Goal: Transaction & Acquisition: Purchase product/service

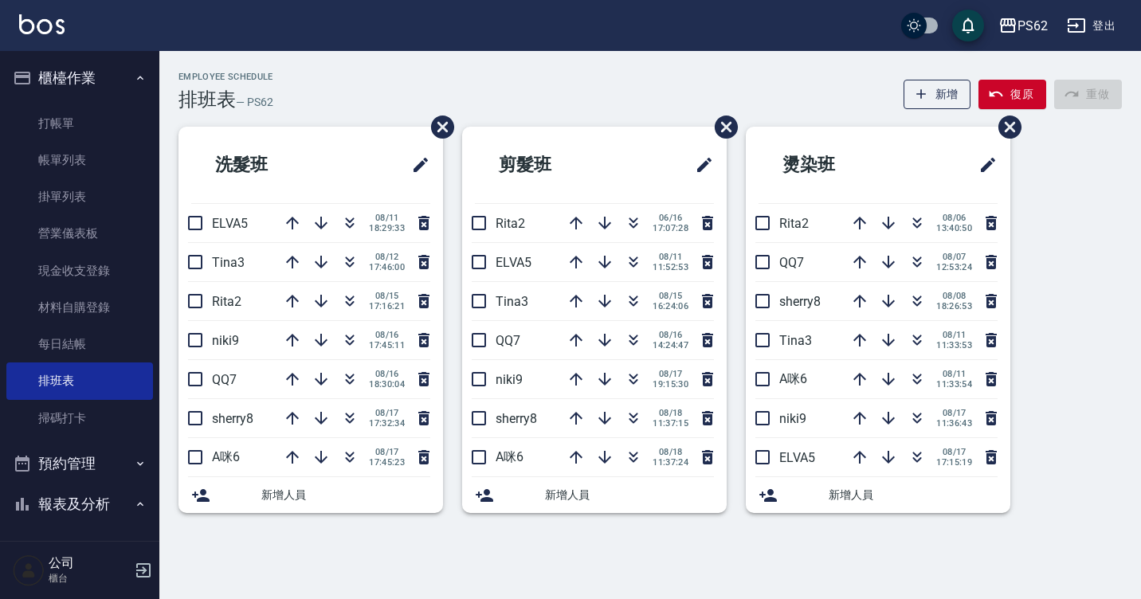
scroll to position [194, 0]
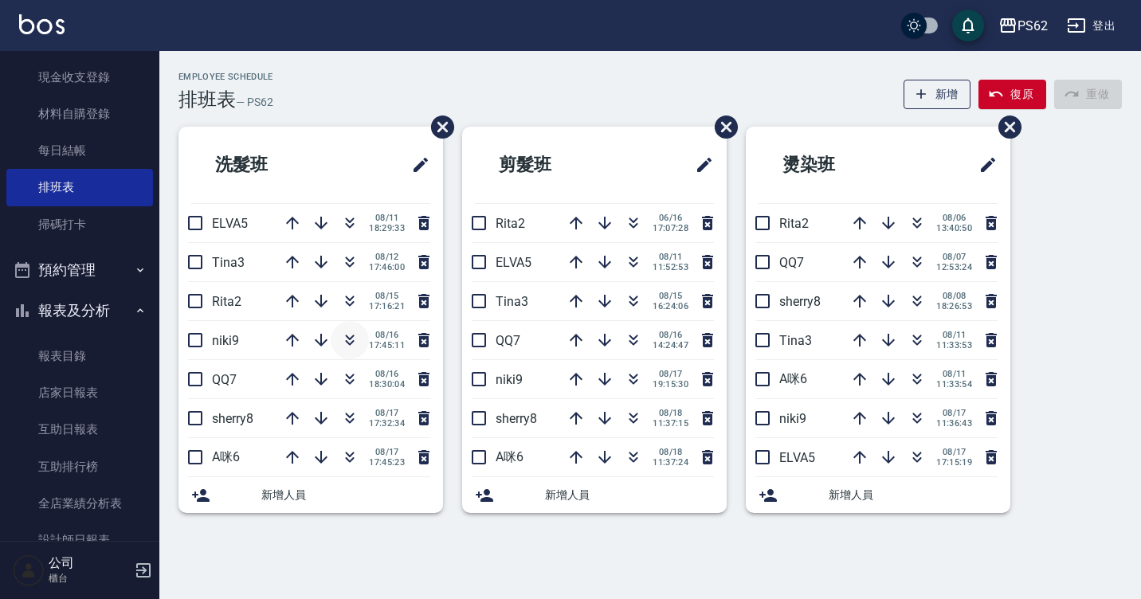
click at [344, 340] on icon "button" at bounding box center [349, 340] width 19 height 19
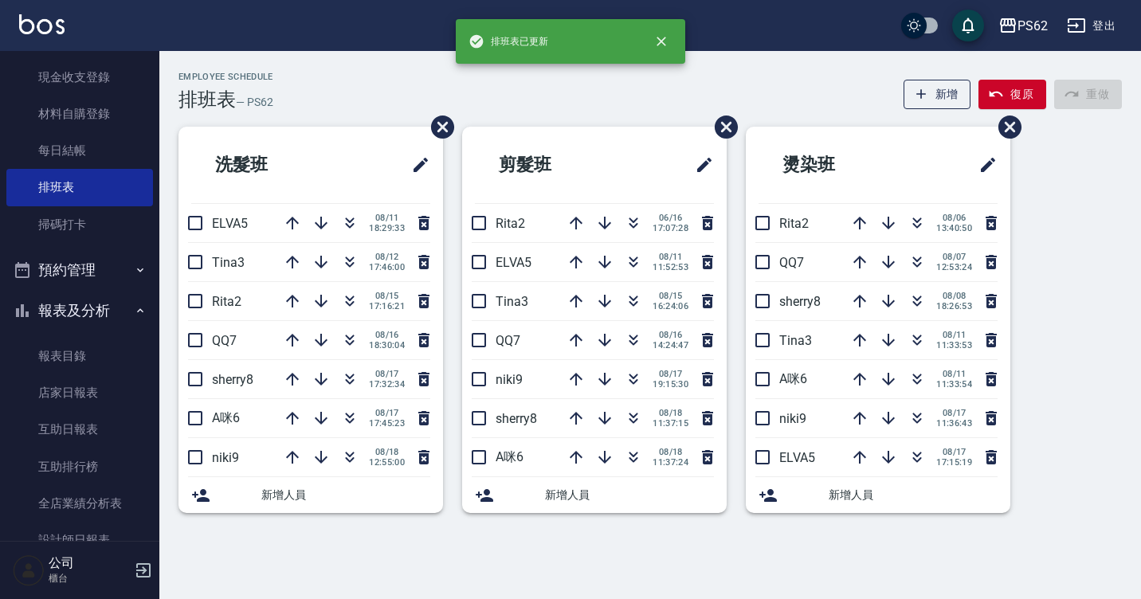
click at [351, 111] on div "Employee Schedule 排班表 — PS62 新增 復原 重做 洗髮班 ELVA5 [DATE] 18:29:33 Tina3 [DATE] 17…" at bounding box center [649, 302] width 981 height 460
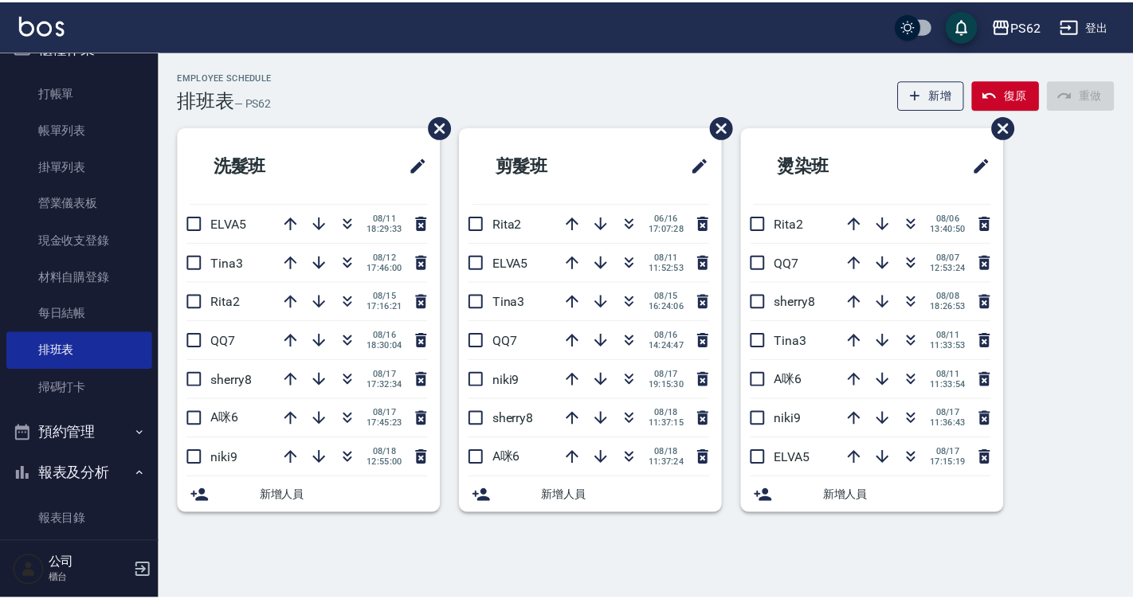
scroll to position [0, 0]
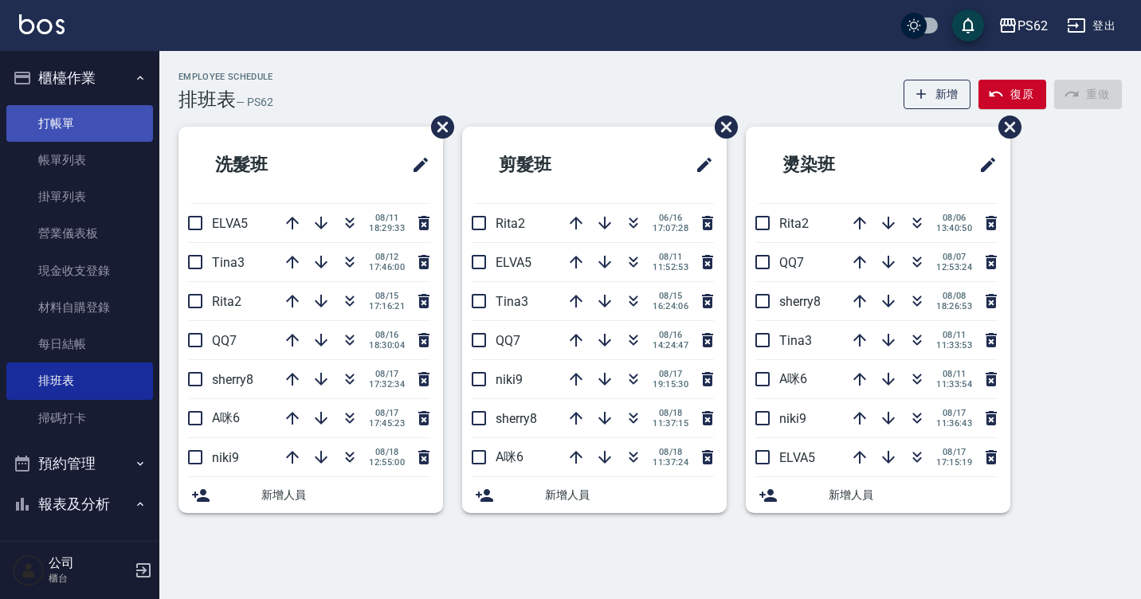
click at [60, 132] on link "打帳單" at bounding box center [79, 123] width 147 height 37
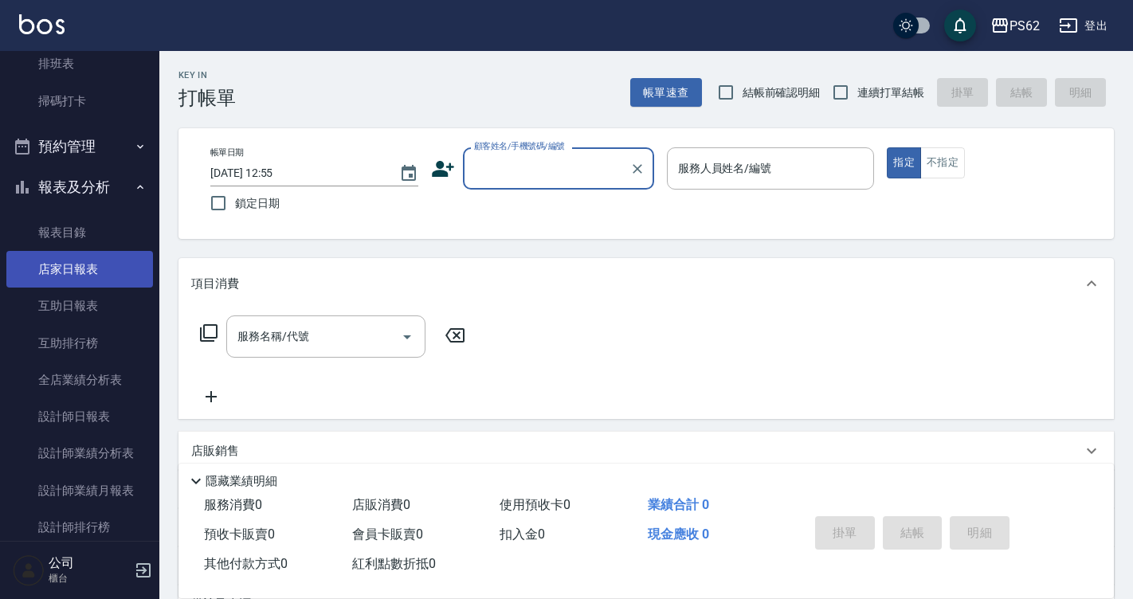
scroll to position [319, 0]
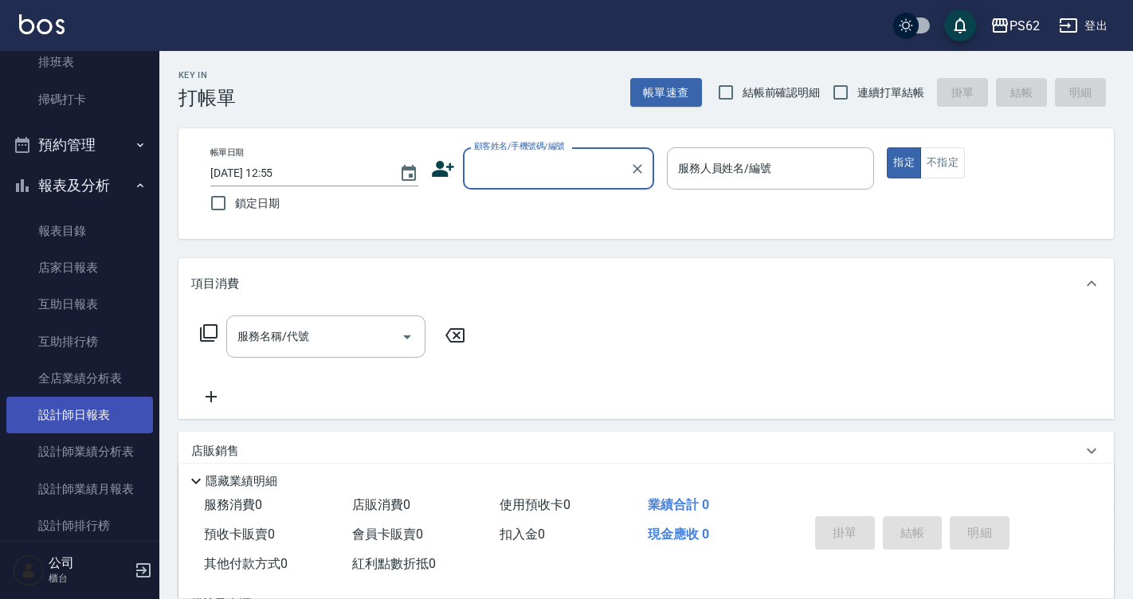
click at [92, 417] on link "設計師日報表" at bounding box center [79, 415] width 147 height 37
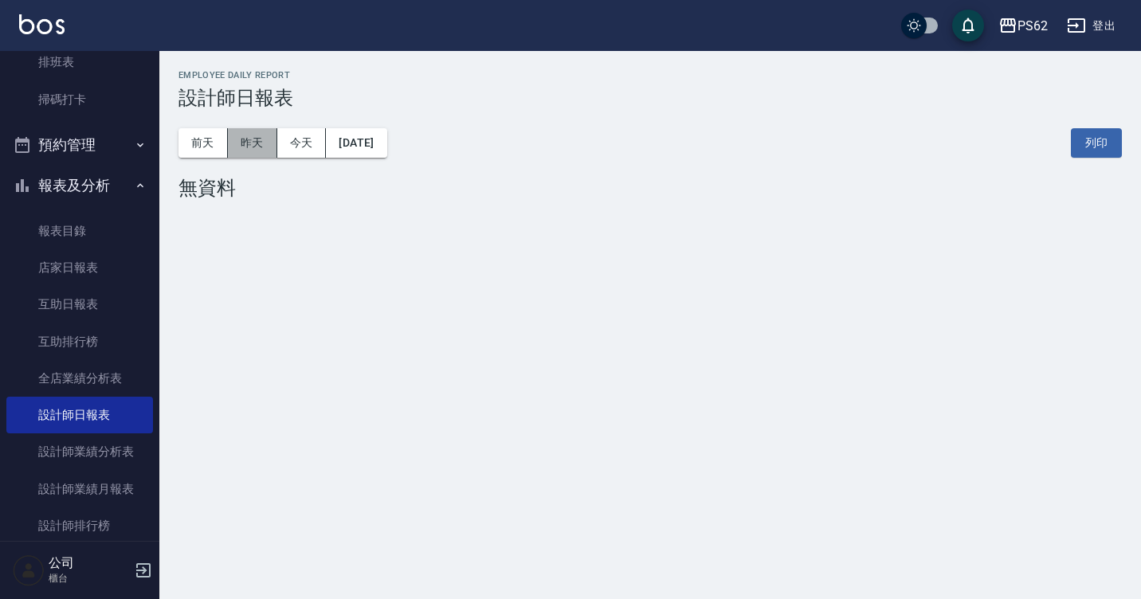
click at [260, 150] on button "昨天" at bounding box center [252, 142] width 49 height 29
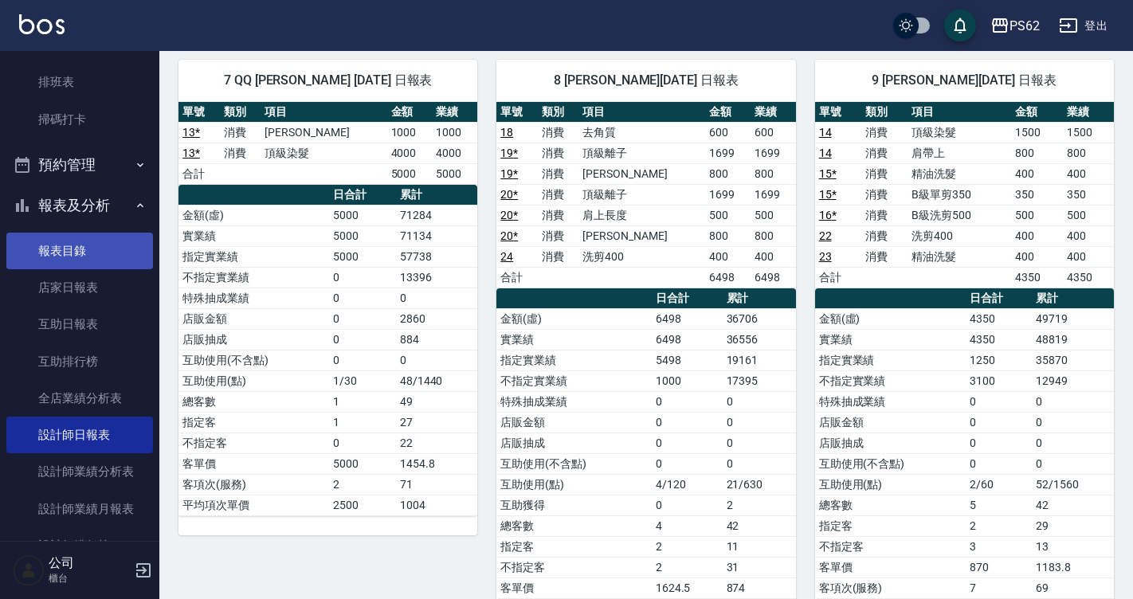
scroll to position [159, 0]
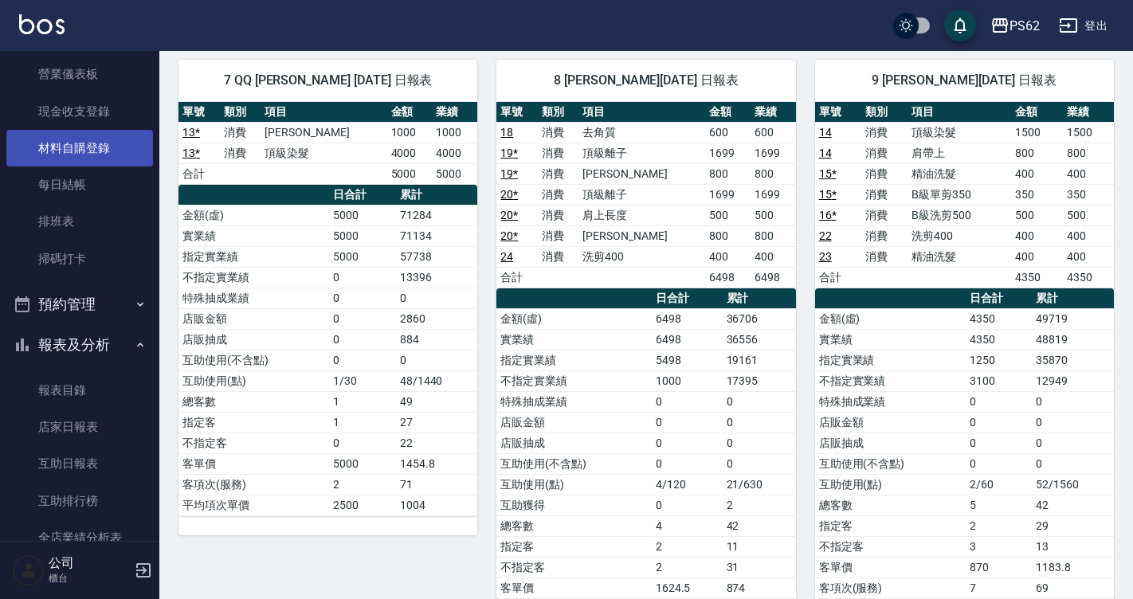
click at [105, 143] on link "材料自購登錄" at bounding box center [79, 148] width 147 height 37
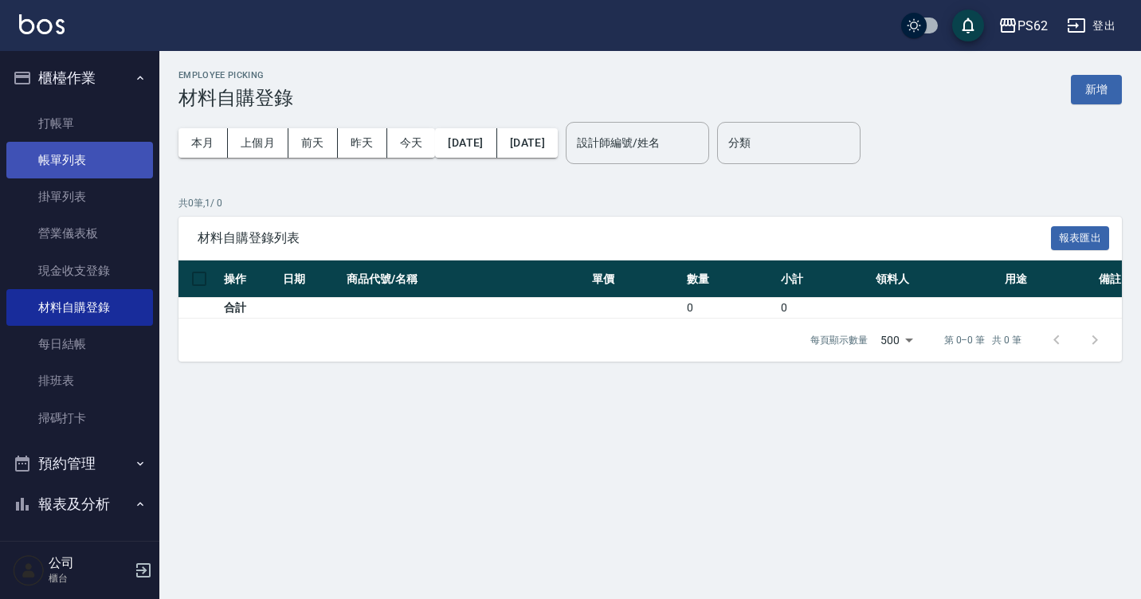
click at [81, 142] on link "帳單列表" at bounding box center [79, 160] width 147 height 37
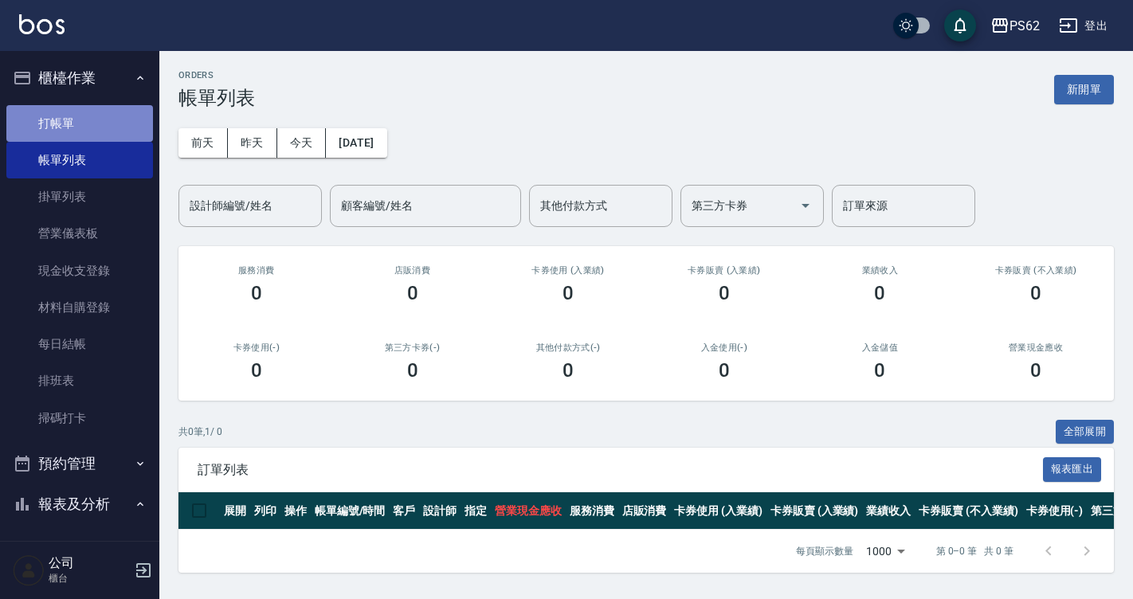
click at [91, 108] on link "打帳單" at bounding box center [79, 123] width 147 height 37
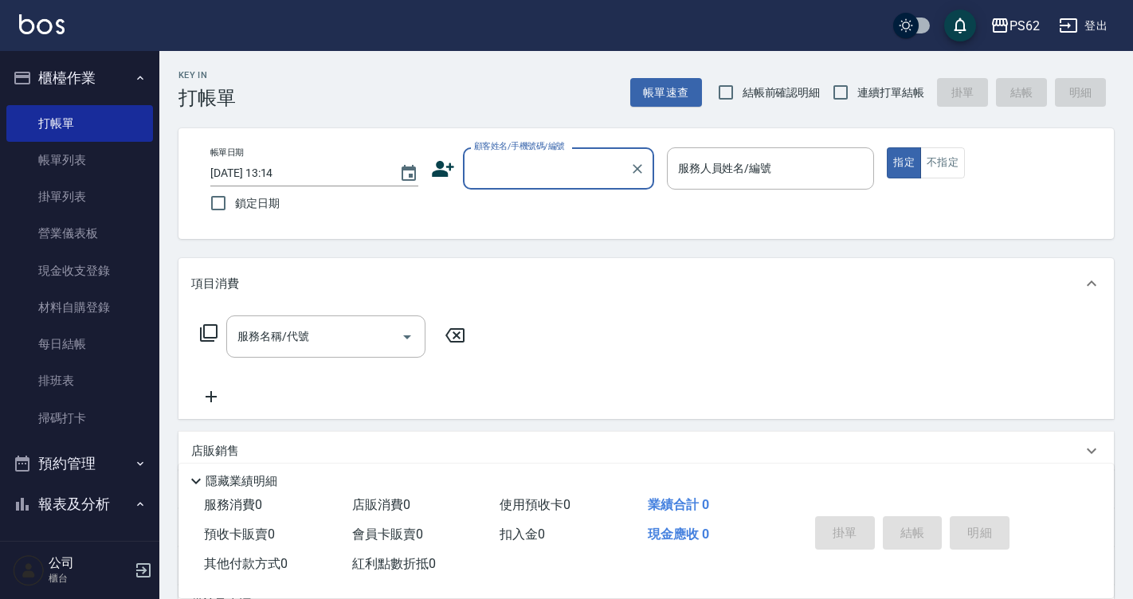
click at [499, 163] on input "顧客姓名/手機號碼/編號" at bounding box center [546, 169] width 153 height 28
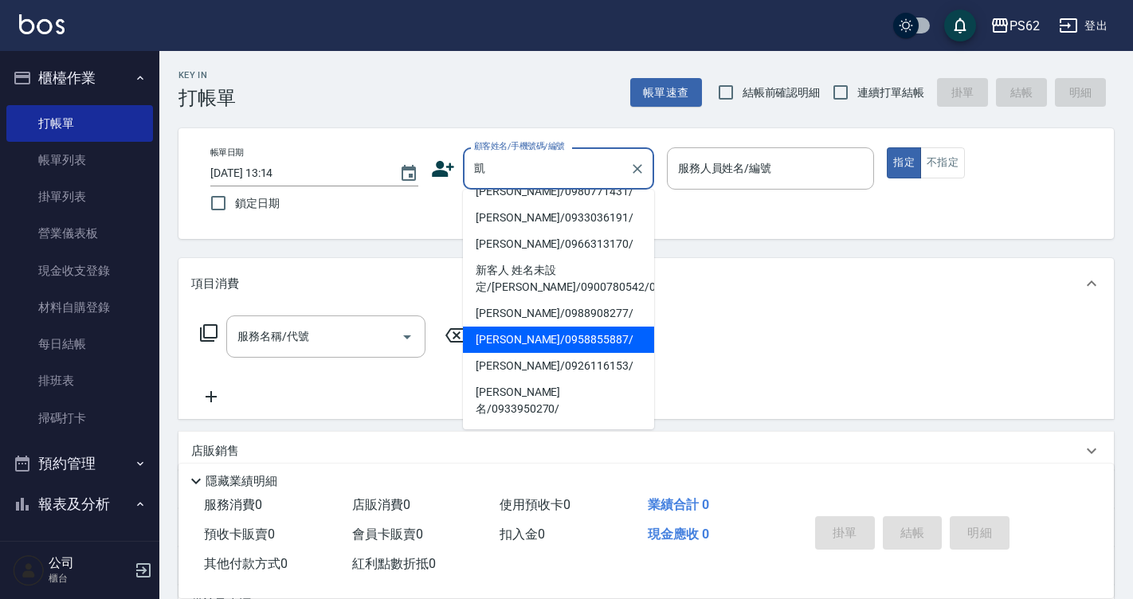
scroll to position [239, 0]
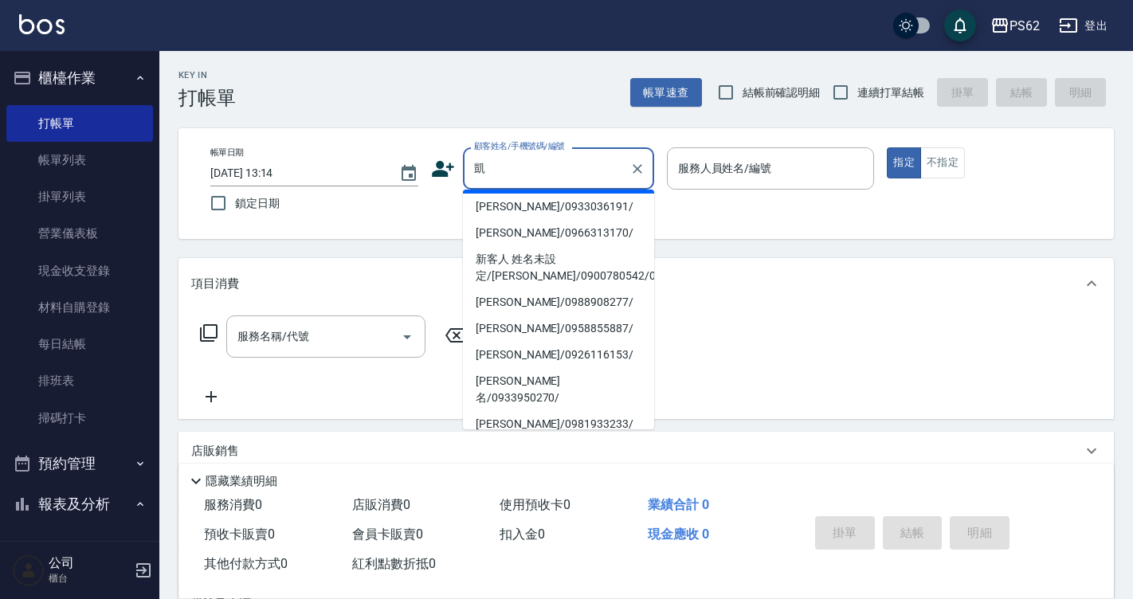
click at [540, 220] on div "帳單日期 [DATE] 13:14 鎖定日期 顧客姓名/手機號碼/編號 凱 顧客姓名/手機號碼/編號 服務人員姓名/編號 服務人員姓名/編號 指定 不指定" at bounding box center [646, 183] width 897 height 72
type input "[PERSON_NAME]/0986876252/"
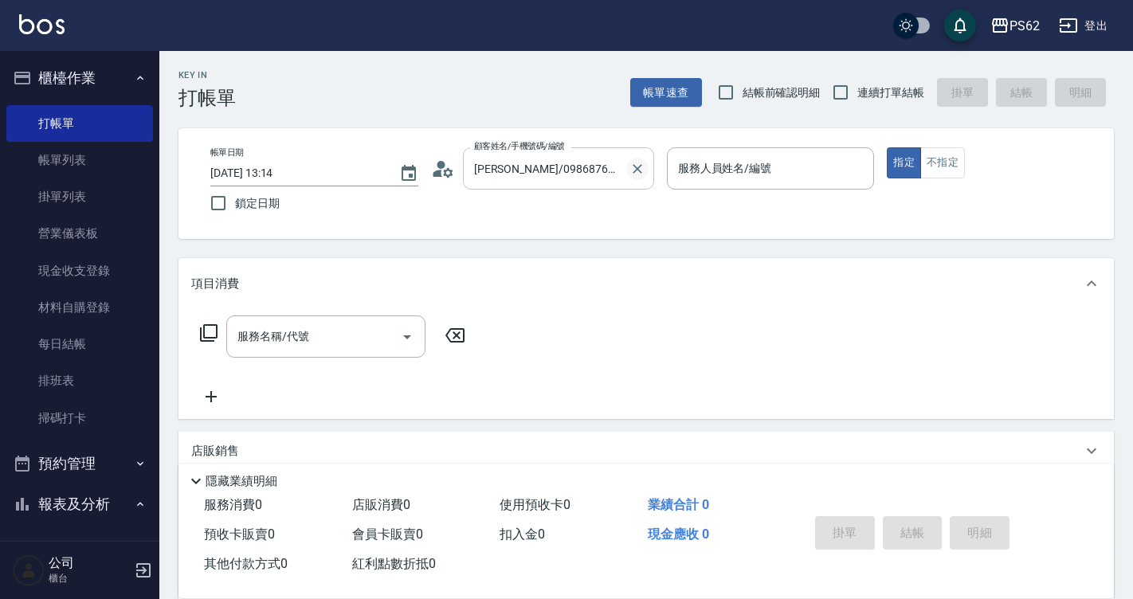
click at [638, 171] on icon "Clear" at bounding box center [637, 169] width 16 height 16
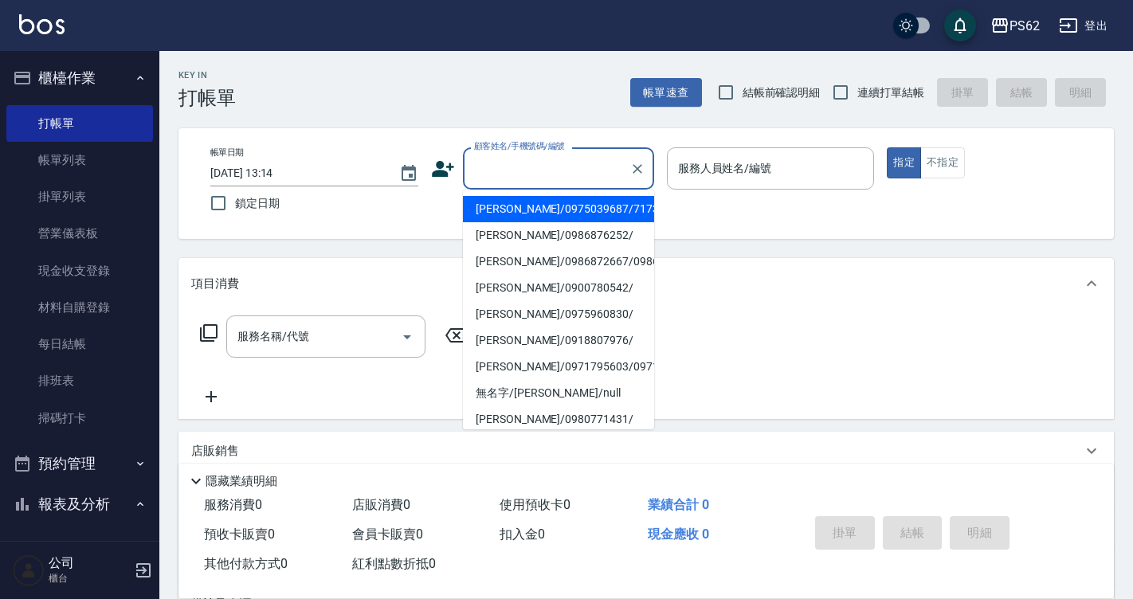
click at [513, 166] on input "顧客姓名/手機號碼/編號" at bounding box center [546, 169] width 153 height 28
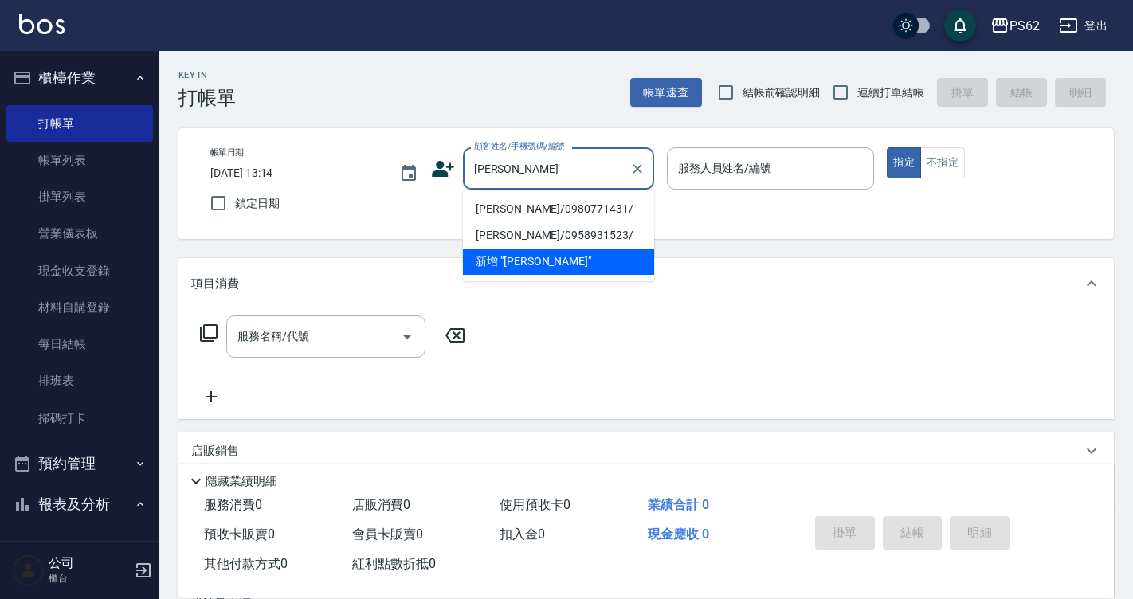
click at [509, 199] on li "[PERSON_NAME]/0980771431/" at bounding box center [558, 209] width 191 height 26
click at [509, 199] on div "帳單日期 [DATE] 13:14 鎖定日期 顧客姓名/手機號碼/編號 [PERSON_NAME] 顧客姓名/手機號碼/編號 服務人員姓名/編號 服務人員姓名…" at bounding box center [646, 183] width 897 height 72
type input "[PERSON_NAME]/0980771431/"
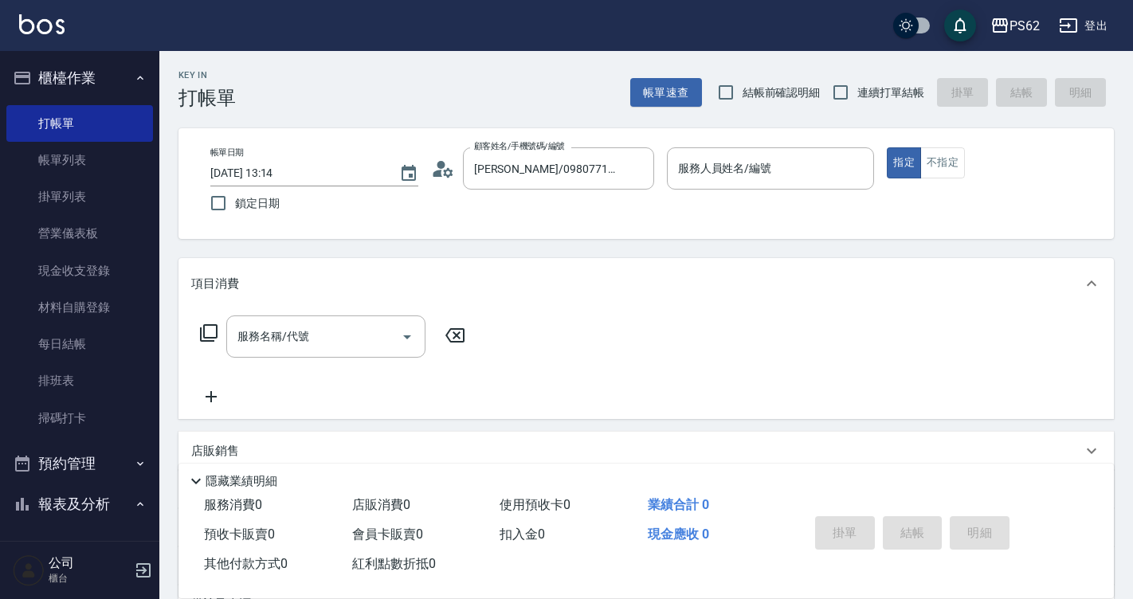
type input "A咪-6"
click at [203, 330] on icon at bounding box center [209, 333] width 18 height 18
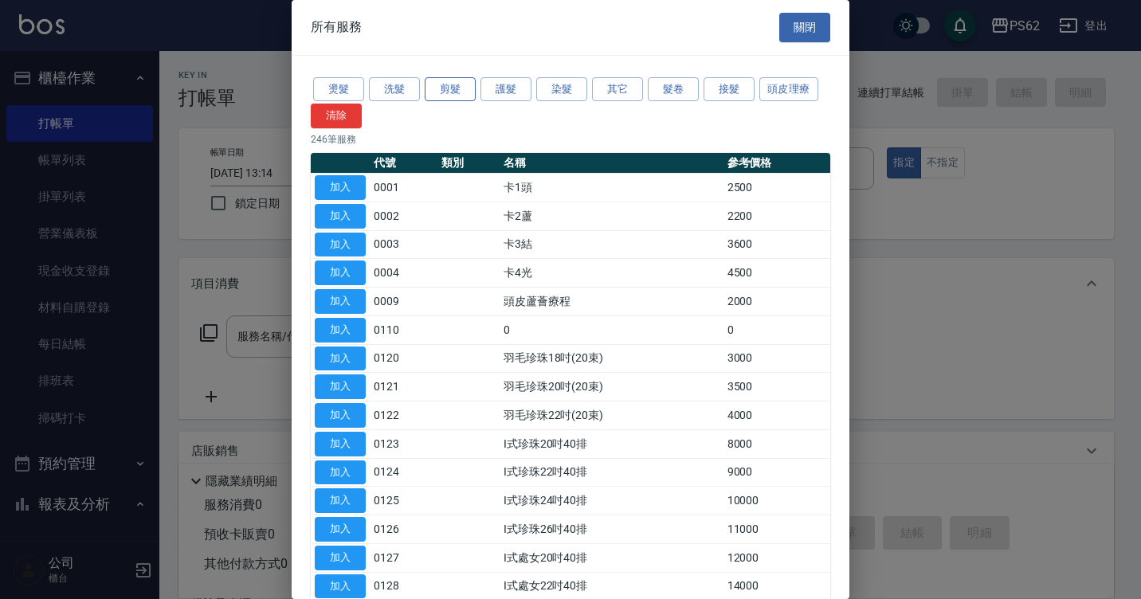
click at [462, 90] on button "剪髮" at bounding box center [450, 89] width 51 height 25
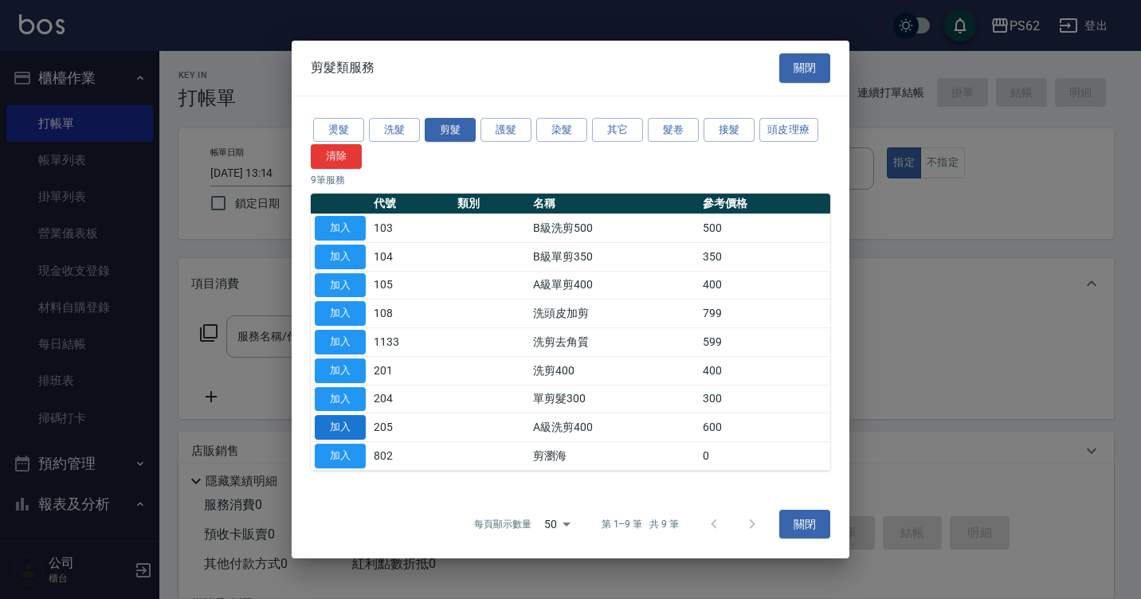
click at [353, 427] on button "加入" at bounding box center [340, 427] width 51 height 25
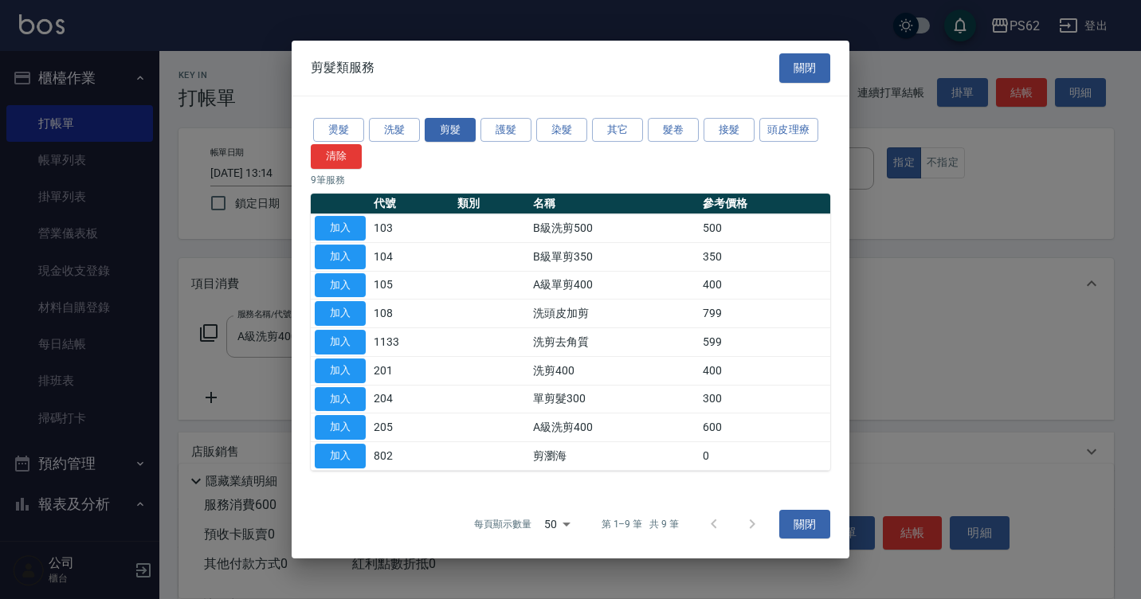
type input "A級洗剪400(205)"
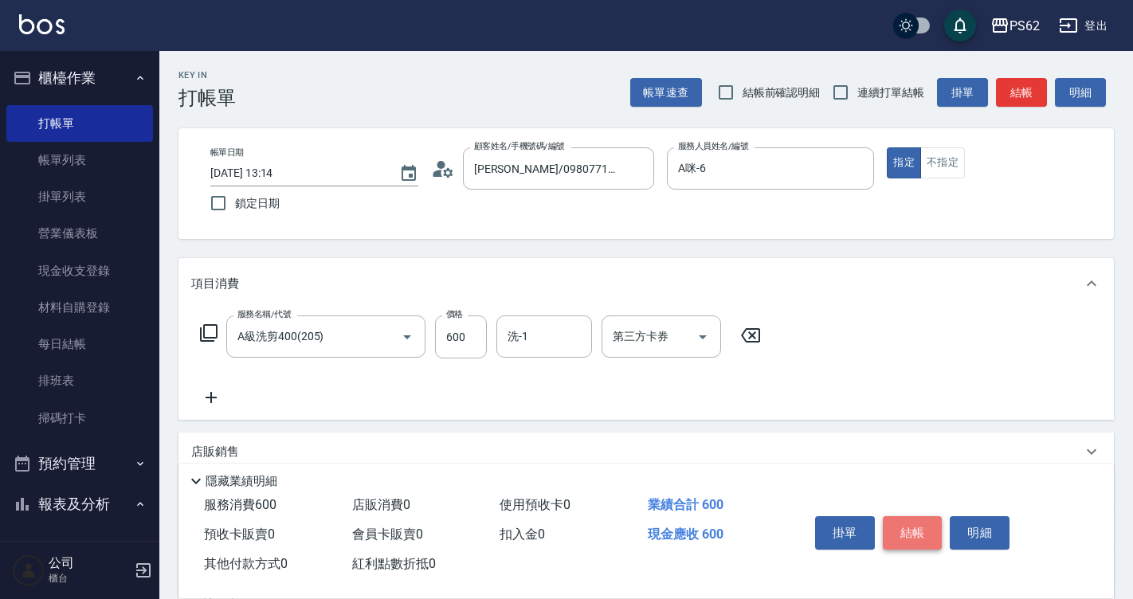
click at [918, 516] on button "結帳" at bounding box center [913, 532] width 60 height 33
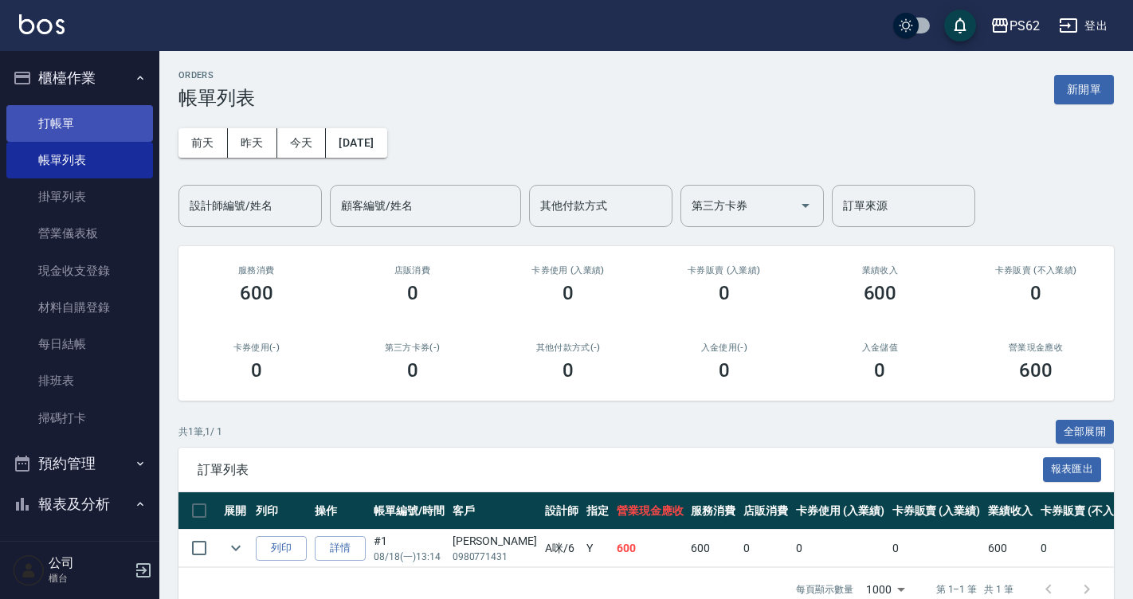
click at [102, 117] on link "打帳單" at bounding box center [79, 123] width 147 height 37
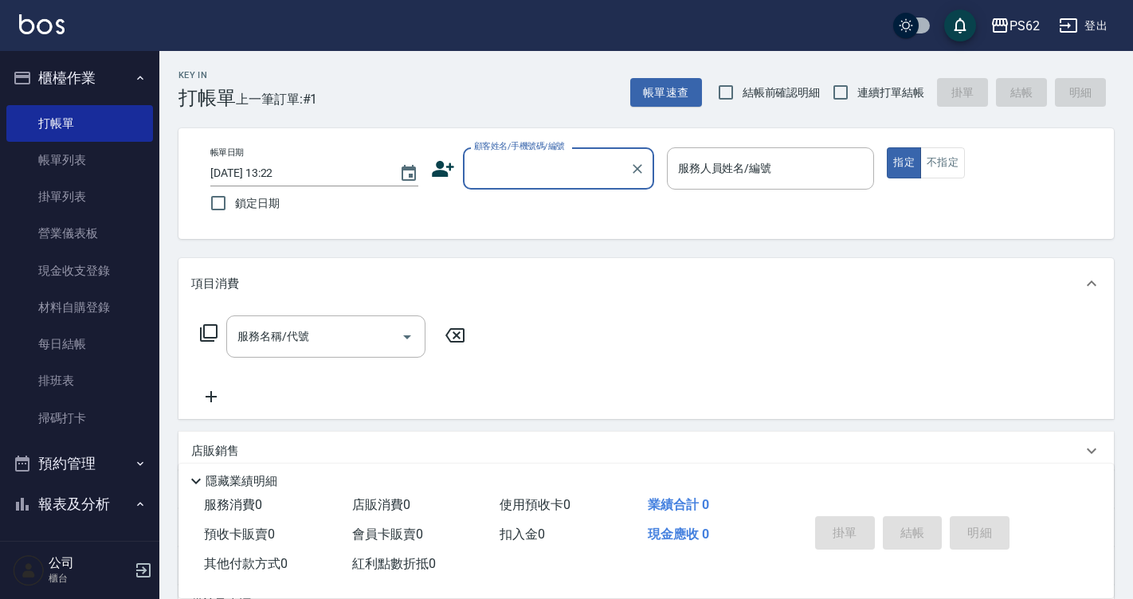
click at [533, 159] on input "顧客姓名/手機號碼/編號" at bounding box center [546, 169] width 153 height 28
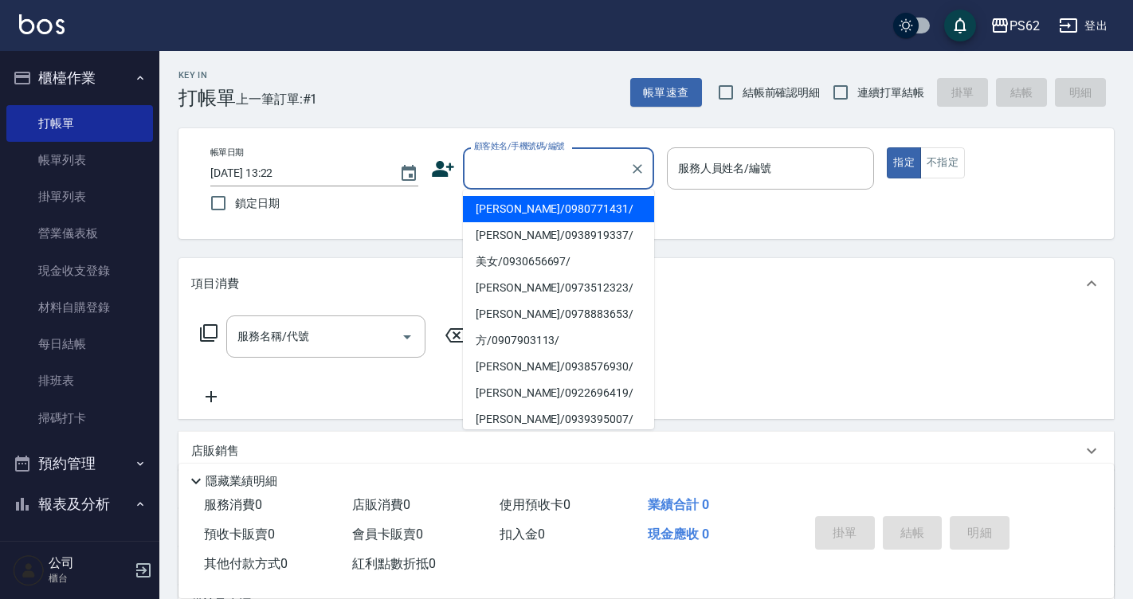
click at [487, 217] on li "[PERSON_NAME]/0980771431/" at bounding box center [558, 209] width 191 height 26
type input "[PERSON_NAME]/0980771431/"
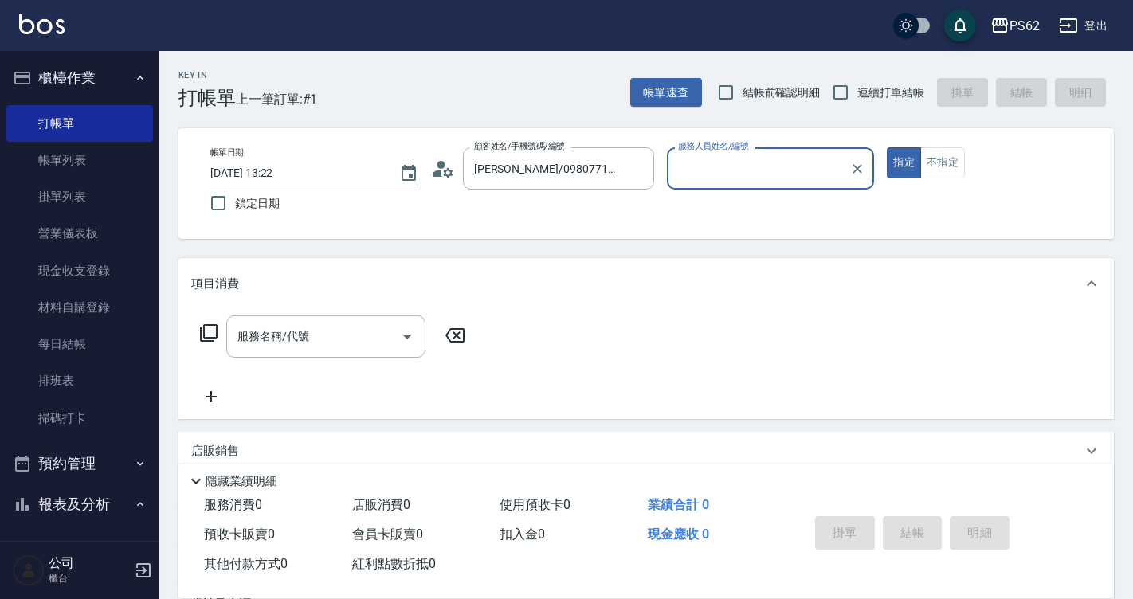
type input "A咪-6"
click at [939, 165] on button "不指定" at bounding box center [942, 162] width 45 height 31
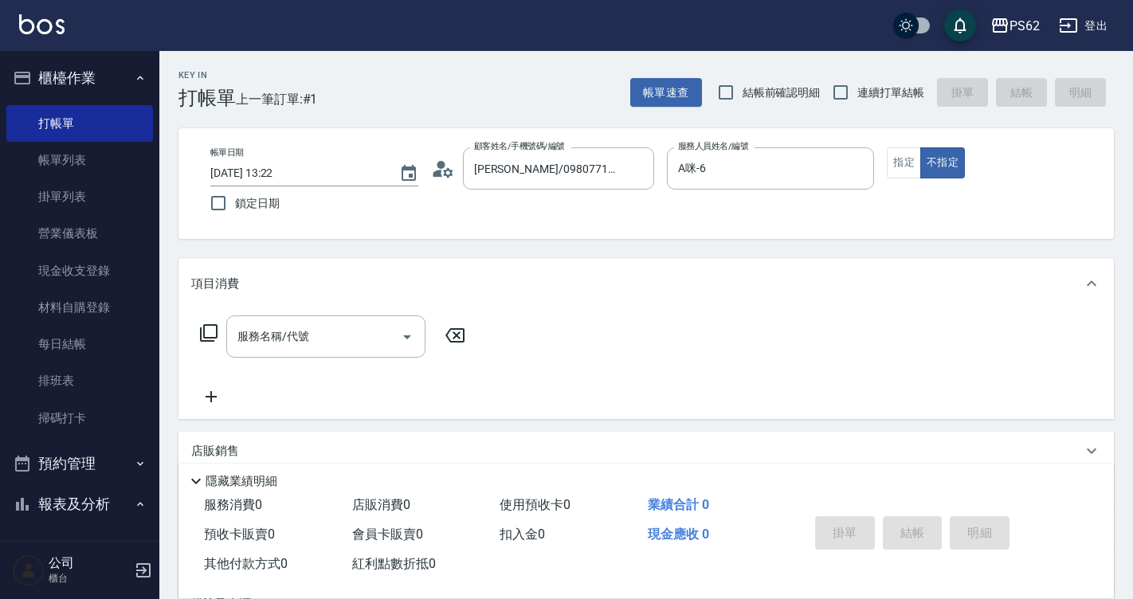
click at [206, 329] on icon at bounding box center [208, 332] width 19 height 19
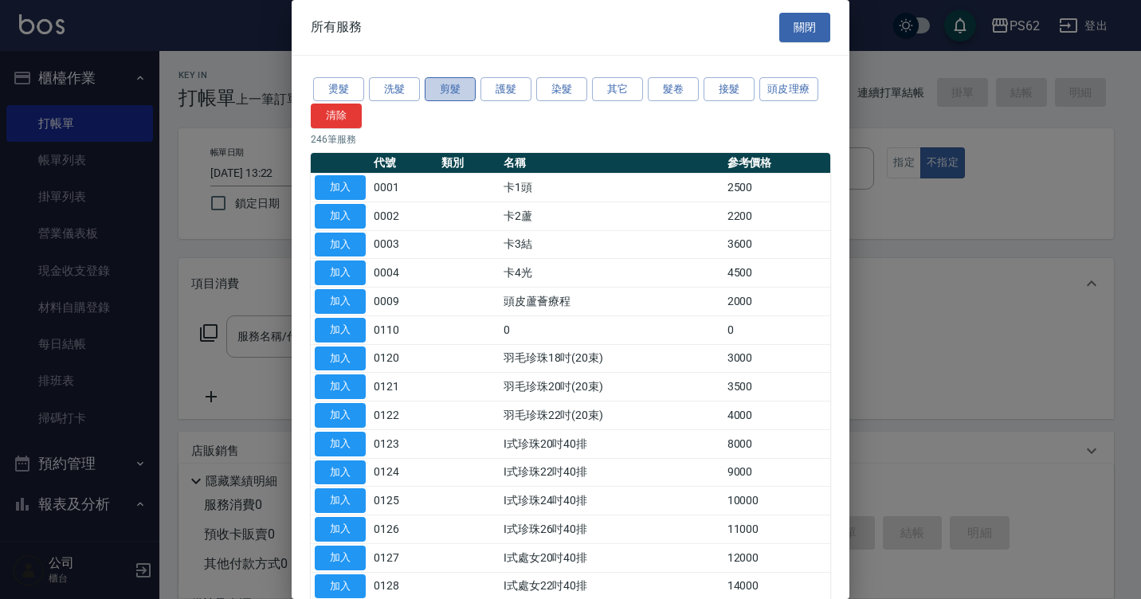
click at [463, 89] on button "剪髮" at bounding box center [450, 89] width 51 height 25
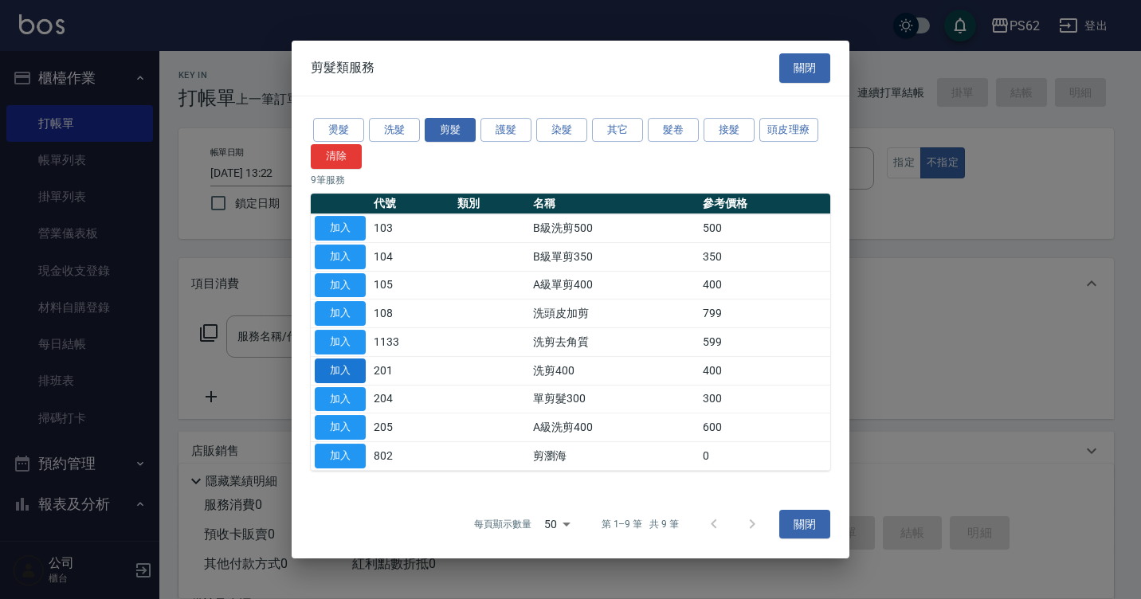
click at [333, 371] on button "加入" at bounding box center [340, 370] width 51 height 25
type input "洗剪400(201)"
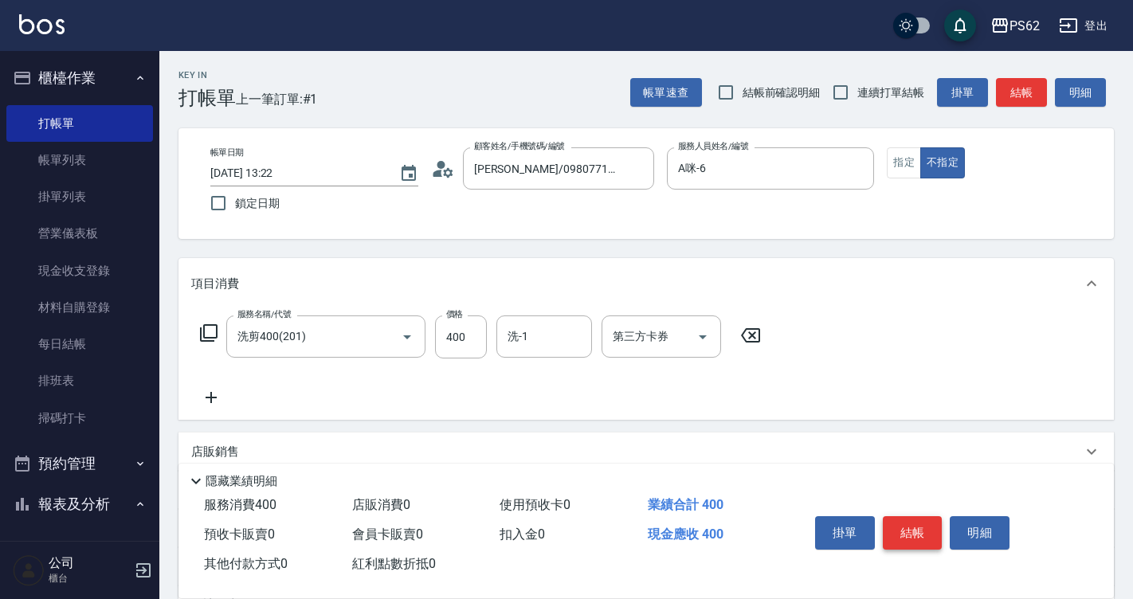
click at [891, 523] on button "結帳" at bounding box center [913, 532] width 60 height 33
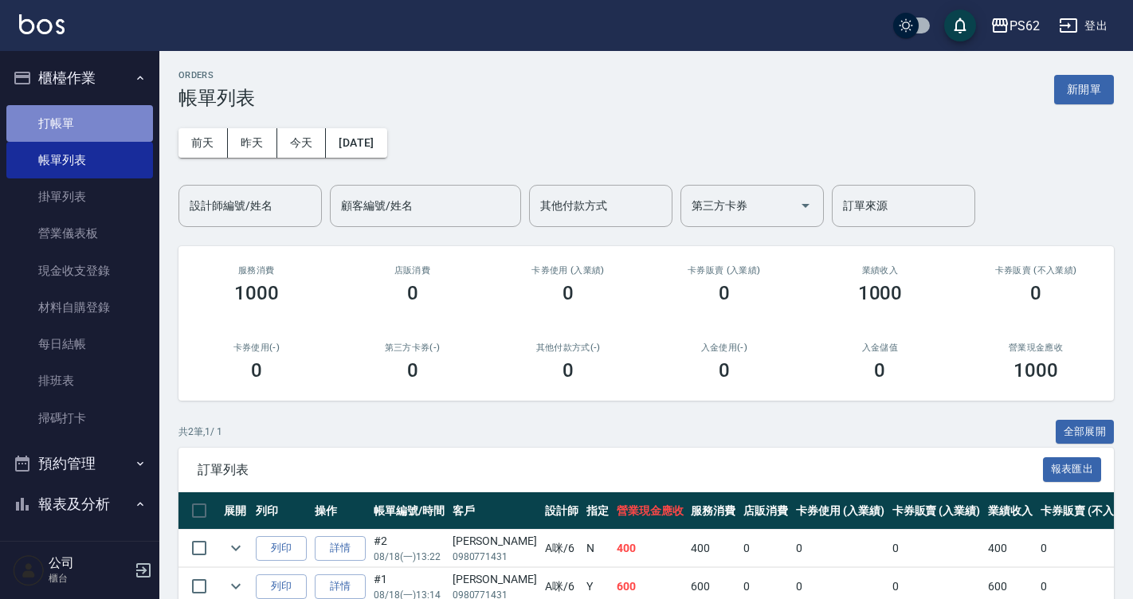
click at [87, 112] on link "打帳單" at bounding box center [79, 123] width 147 height 37
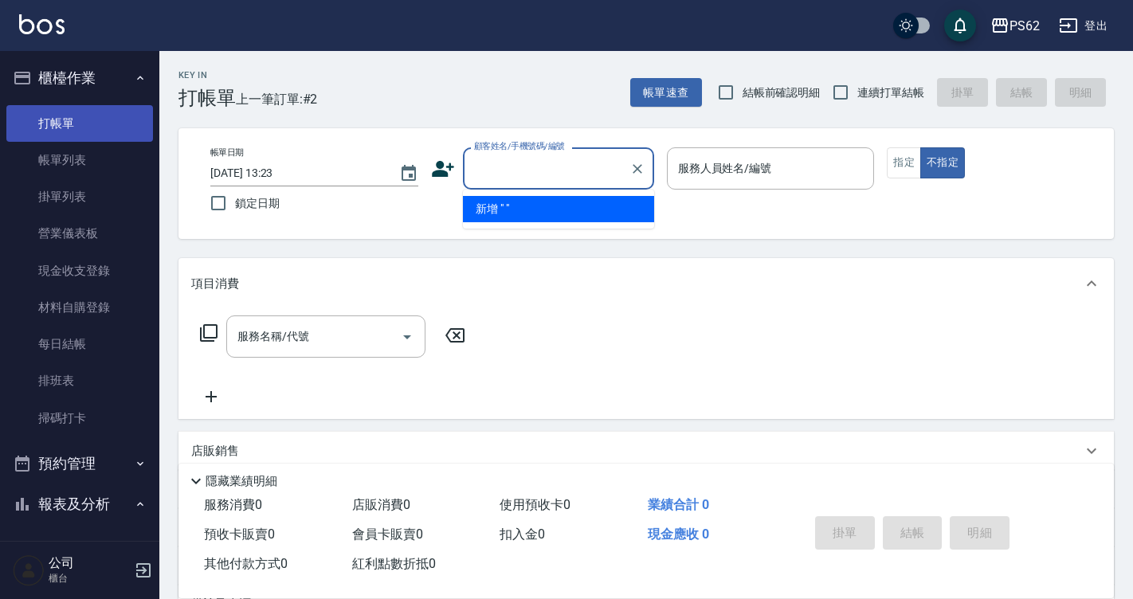
click at [87, 112] on link "打帳單" at bounding box center [79, 123] width 147 height 37
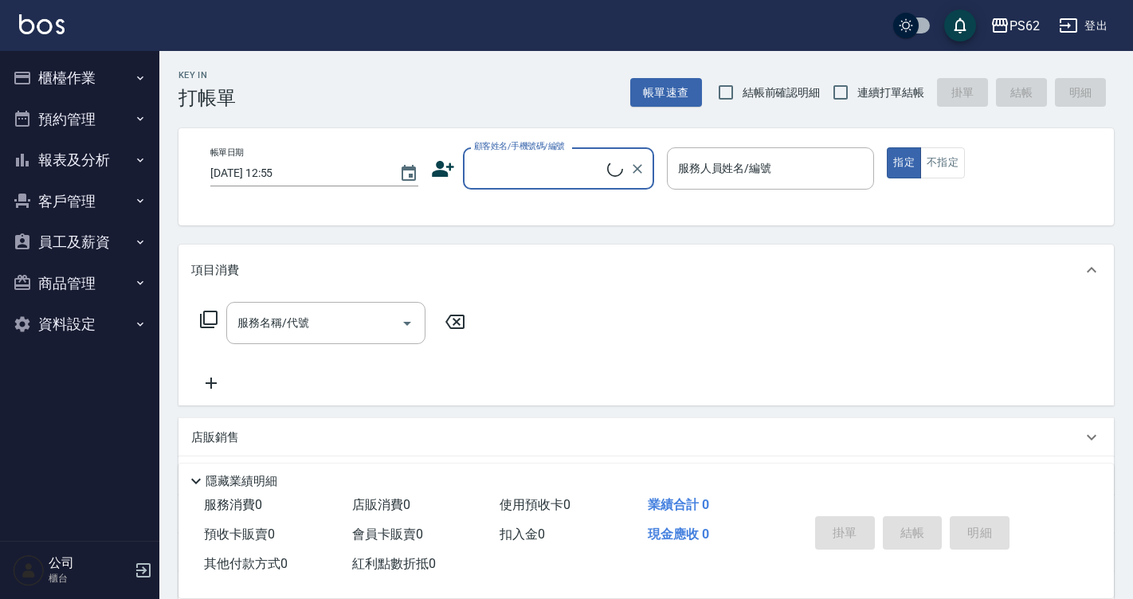
click at [97, 70] on button "櫃檯作業" at bounding box center [79, 77] width 147 height 41
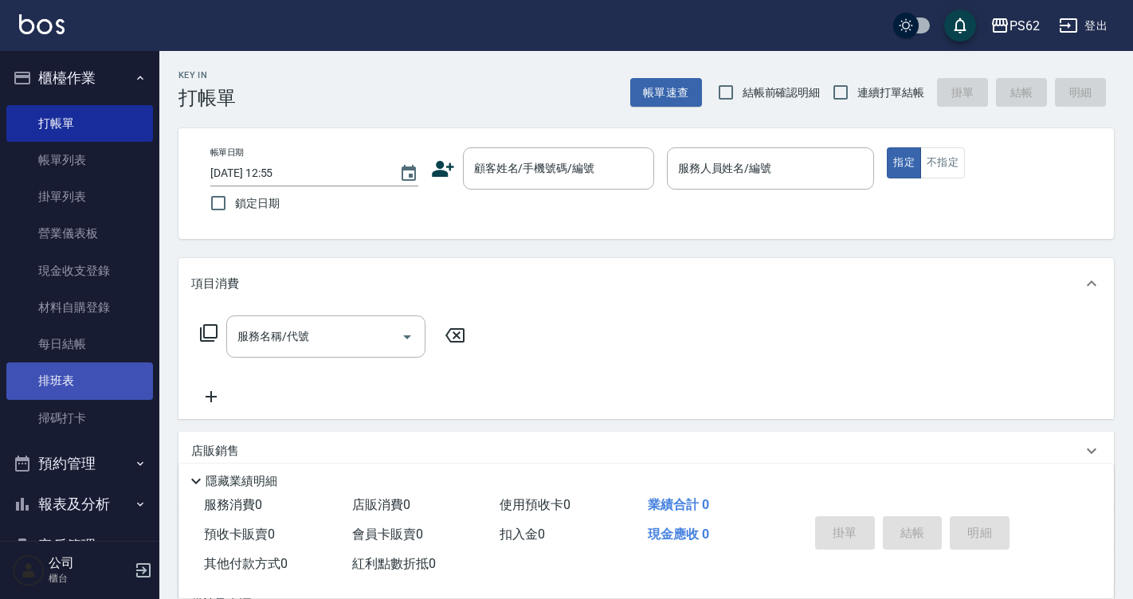
click at [76, 390] on link "排班表" at bounding box center [79, 380] width 147 height 37
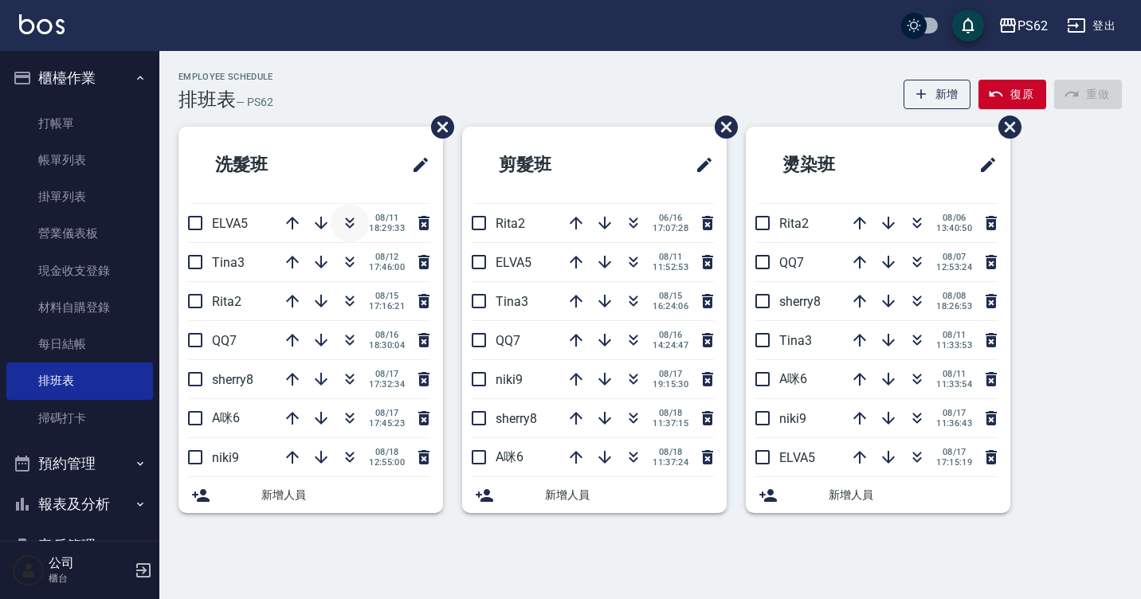
click at [352, 218] on icon "button" at bounding box center [350, 220] width 9 height 6
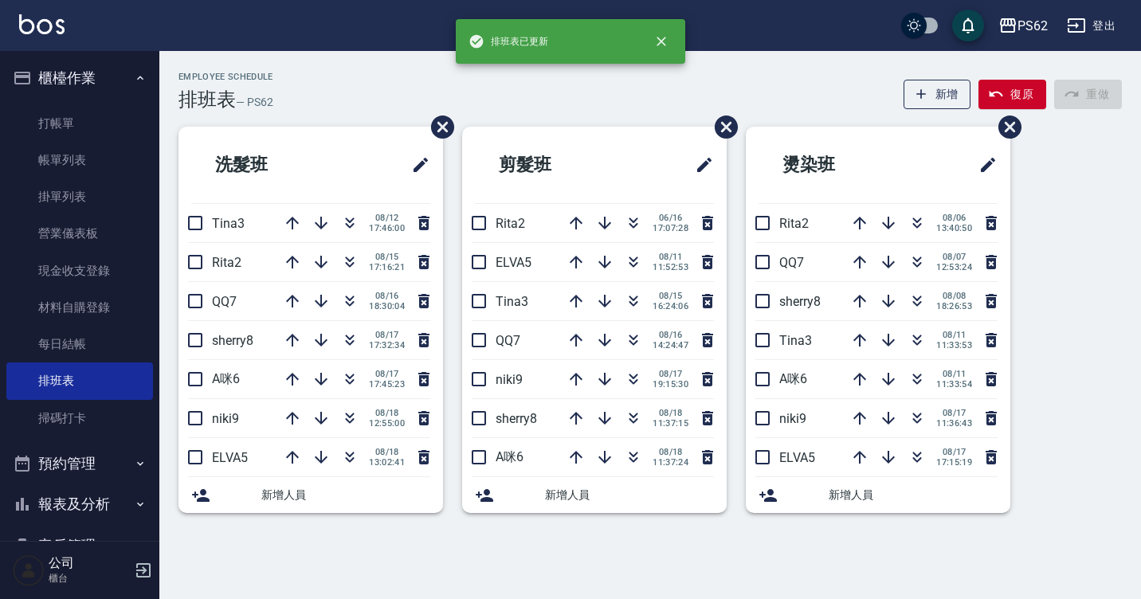
click at [328, 116] on div "Employee Schedule 排班表 — PS62 新增 復原 重做 洗髮班 Tina3 08/12 17:46:00 Rita2 08/15 17:1…" at bounding box center [649, 302] width 981 height 460
